Goal: Transaction & Acquisition: Download file/media

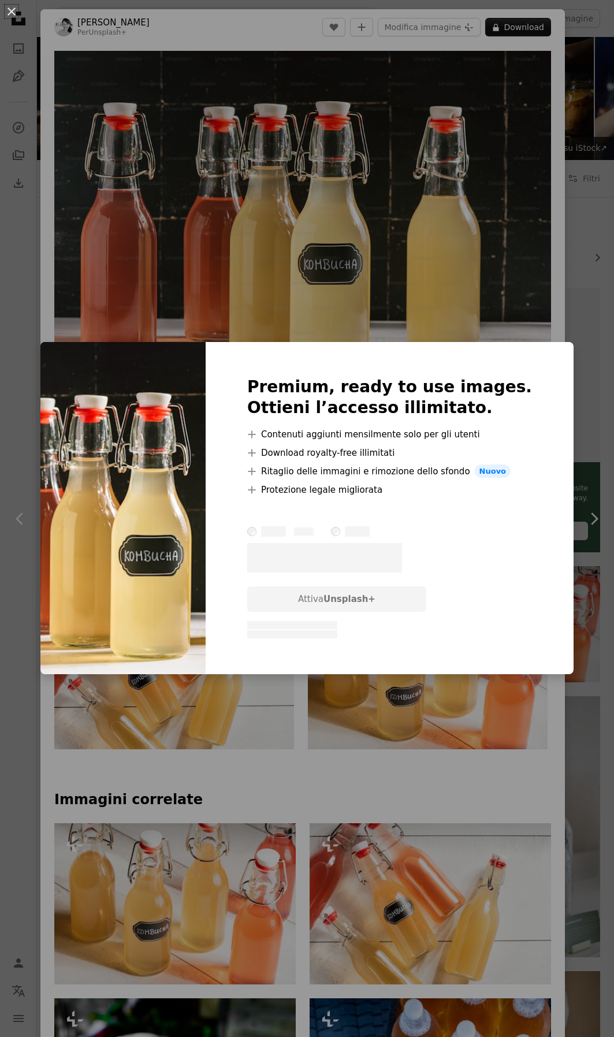
scroll to position [1001, 0]
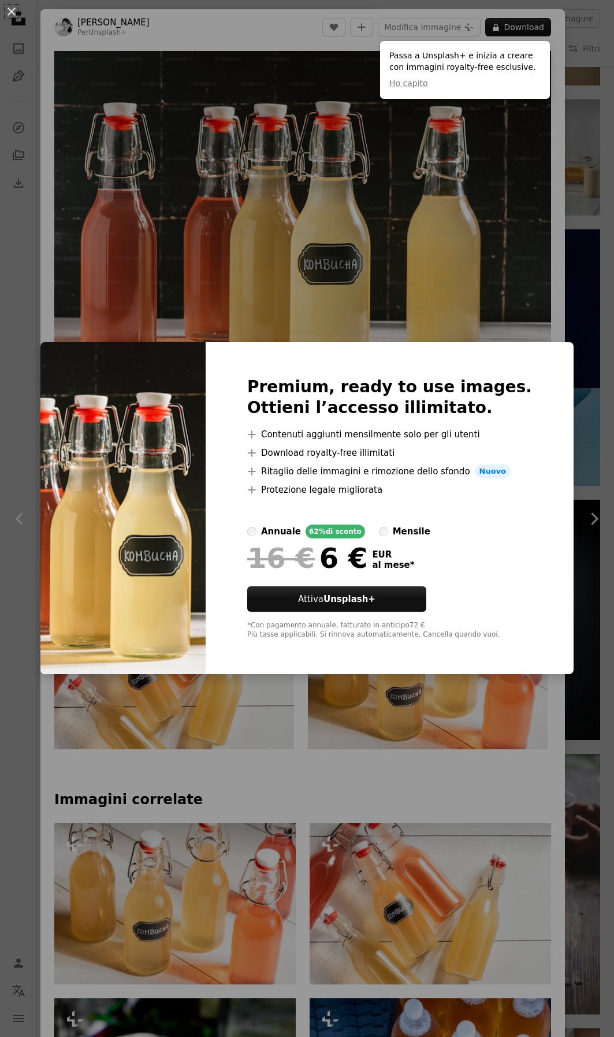
click at [100, 32] on div "An X shape Premium, ready to use images. Ottieni l’accesso illimitato. A plus s…" at bounding box center [307, 518] width 614 height 1037
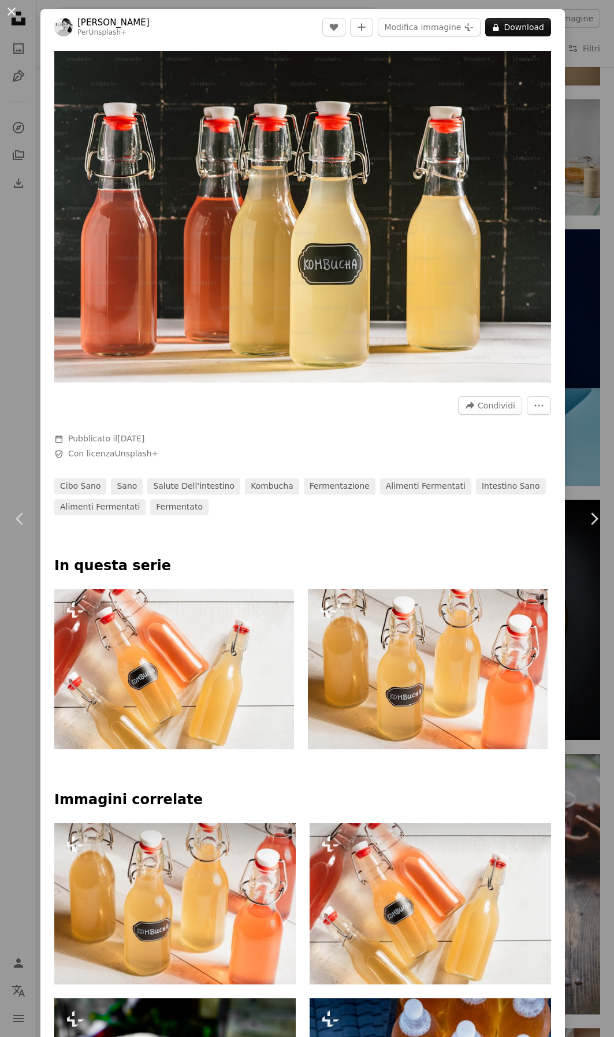
click at [11, 11] on button "An X shape" at bounding box center [12, 12] width 14 height 14
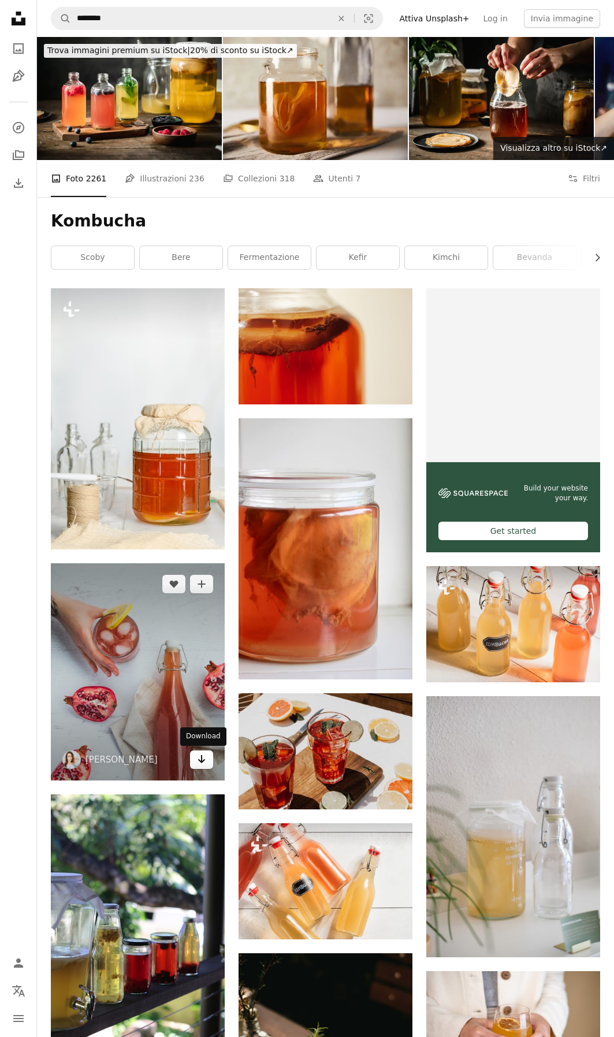
click at [202, 763] on icon "Arrow pointing down" at bounding box center [201, 759] width 9 height 14
